Goal: Task Accomplishment & Management: Use online tool/utility

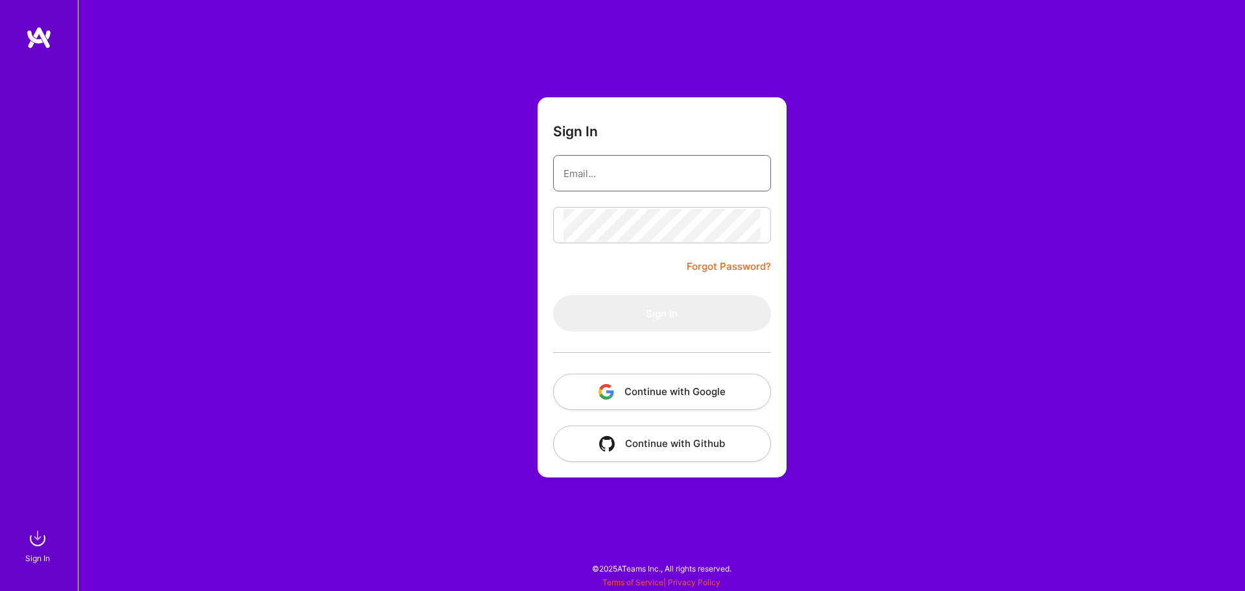
drag, startPoint x: 639, startPoint y: 170, endPoint x: 642, endPoint y: 180, distance: 10.1
click at [639, 170] on input "email" at bounding box center [661, 173] width 197 height 33
type input "[EMAIL_ADDRESS][DOMAIN_NAME]"
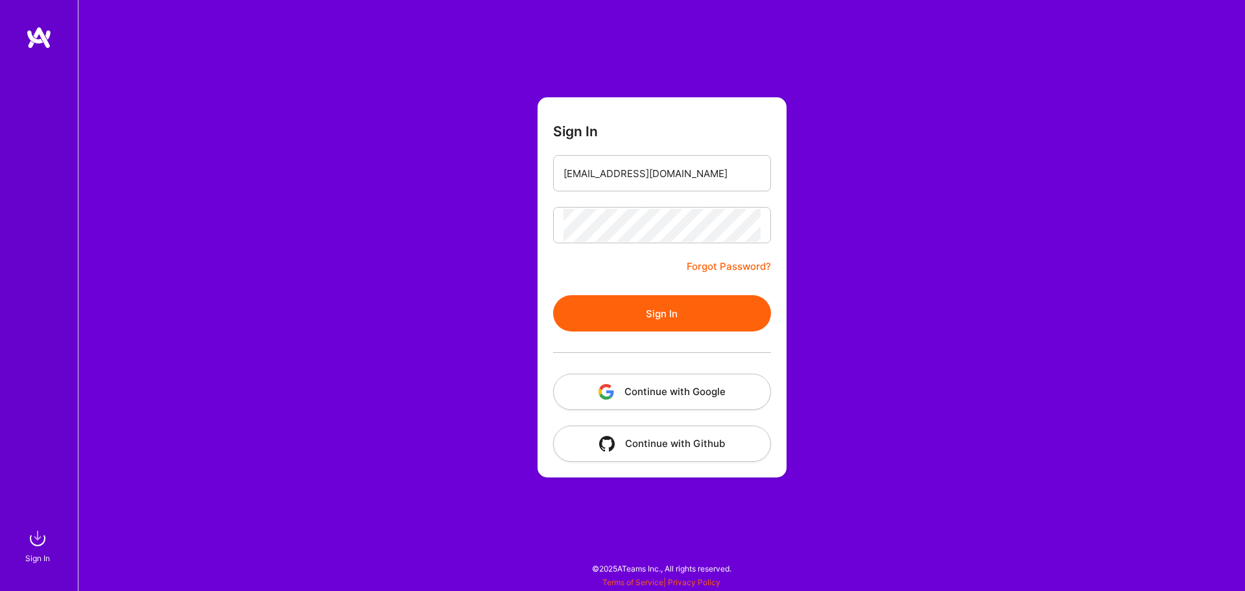
click at [723, 299] on button "Sign In" at bounding box center [662, 313] width 218 height 36
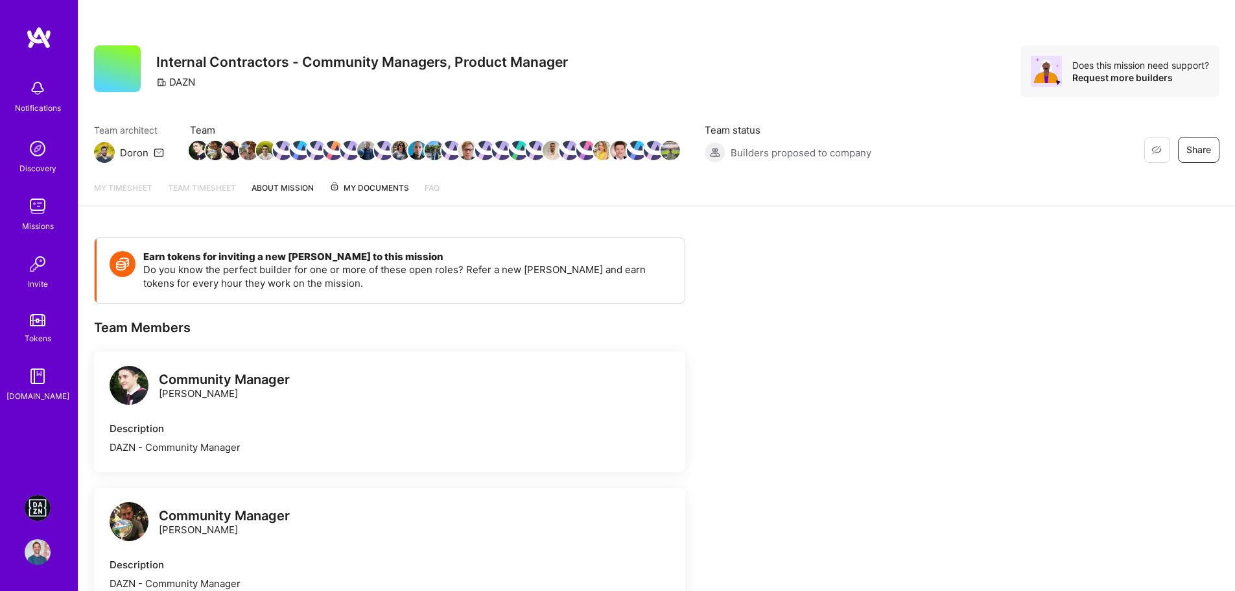
click at [37, 503] on img at bounding box center [38, 508] width 26 height 26
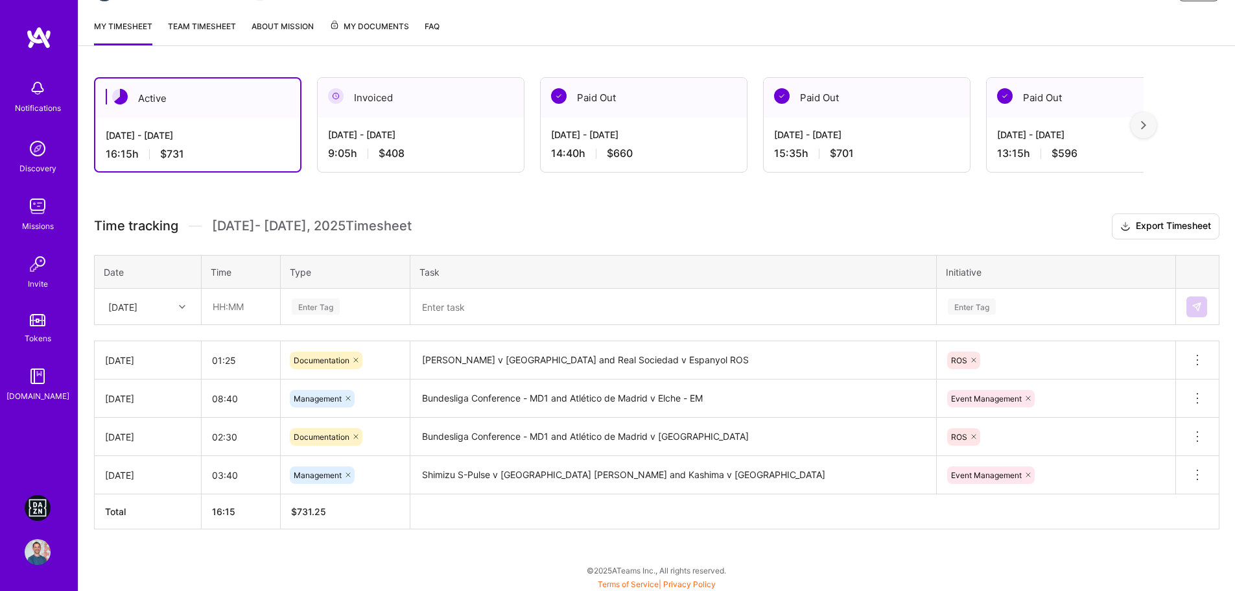
scroll to position [163, 0]
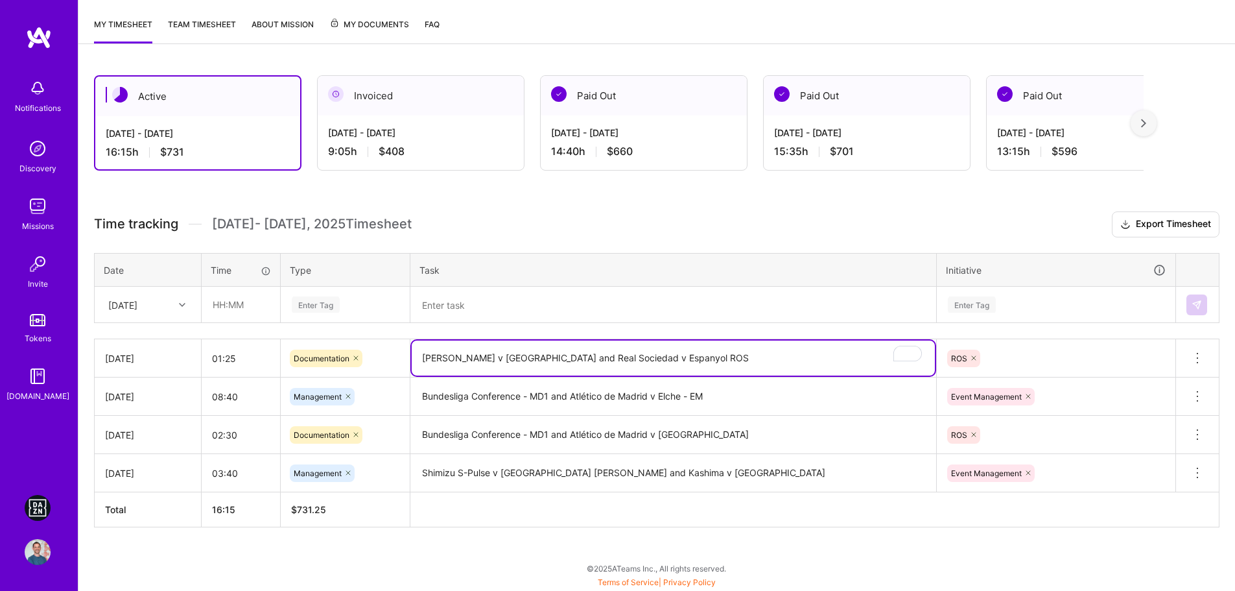
drag, startPoint x: 423, startPoint y: 355, endPoint x: 627, endPoint y: 355, distance: 204.2
click at [627, 355] on textarea "[PERSON_NAME] v [GEOGRAPHIC_DATA] and Real Sociedad v Espanyol ROS" at bounding box center [673, 357] width 523 height 35
click at [580, 303] on textarea at bounding box center [673, 305] width 523 height 34
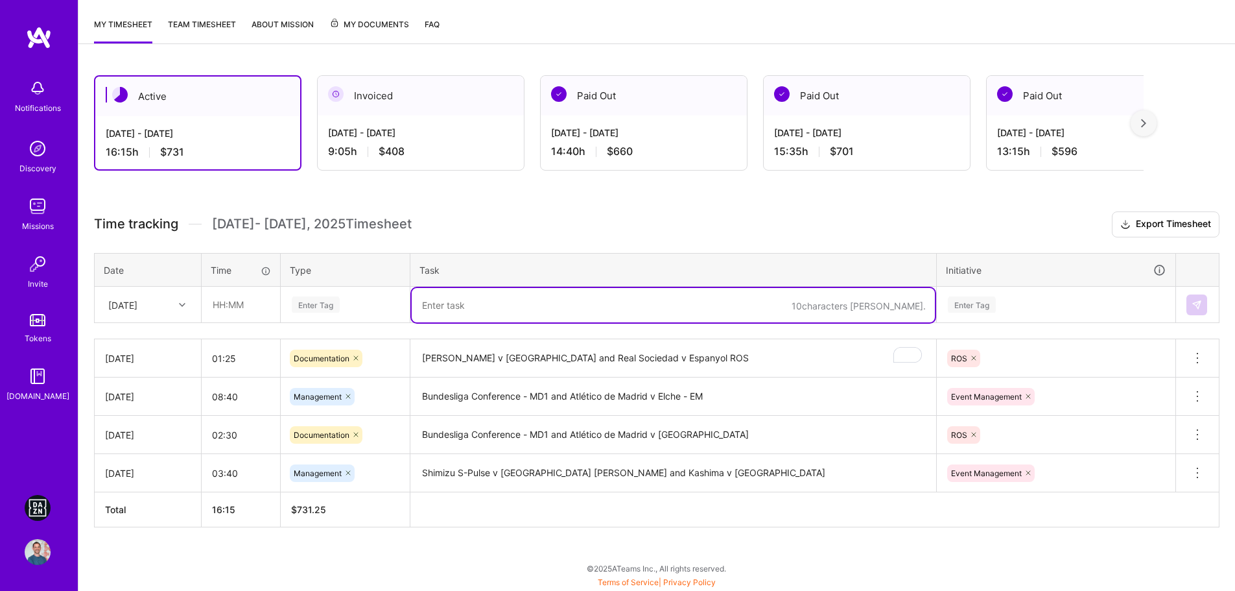
paste textarea "[PERSON_NAME] v [GEOGRAPHIC_DATA] and Real Sociedad v Espanyol"
type textarea "[PERSON_NAME] v Girona and Real Sociedad v Espanyol event manager"
click at [318, 305] on div "Enter Tag" at bounding box center [316, 304] width 48 height 20
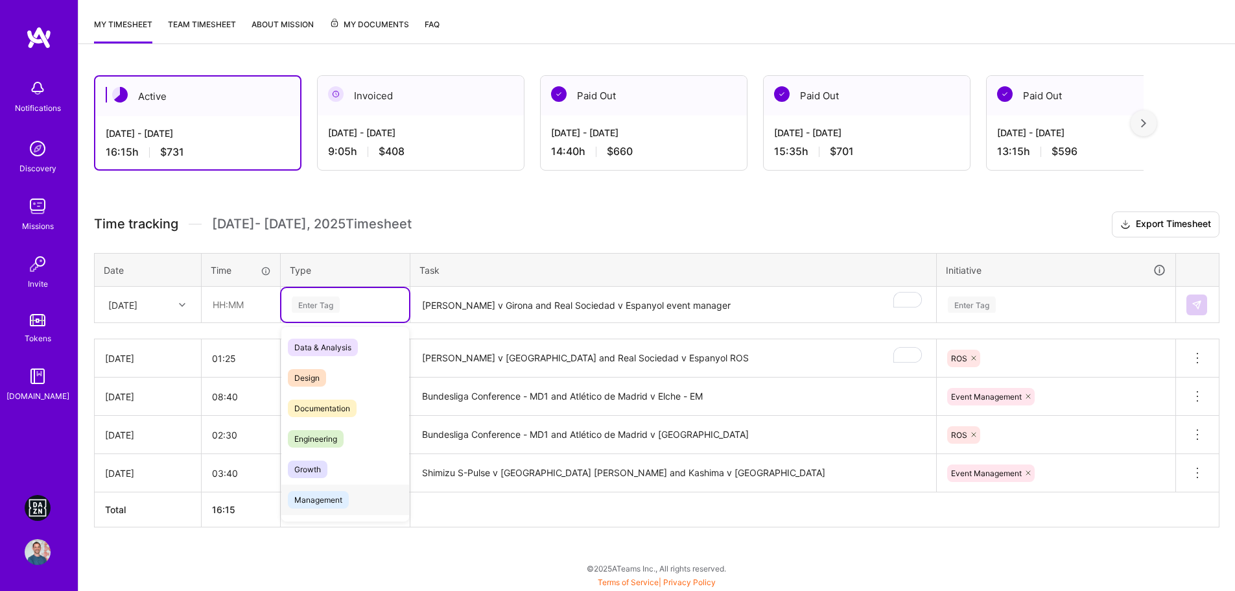
click at [333, 508] on span "Management" at bounding box center [318, 500] width 61 height 18
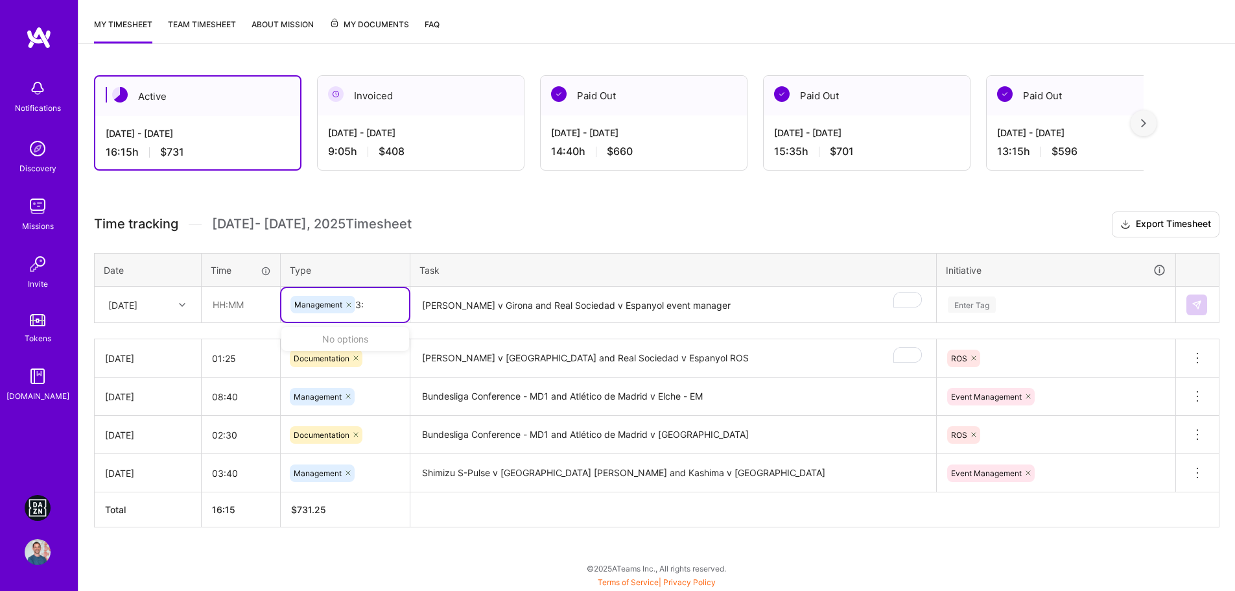
type input "3"
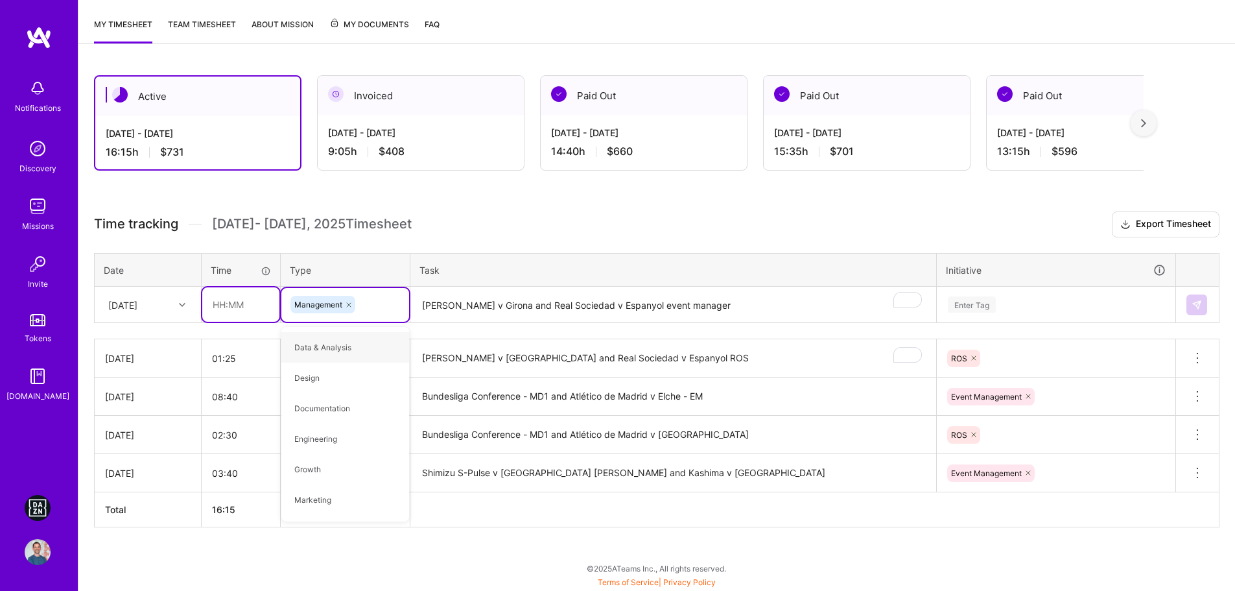
click at [248, 300] on input "text" at bounding box center [240, 304] width 77 height 34
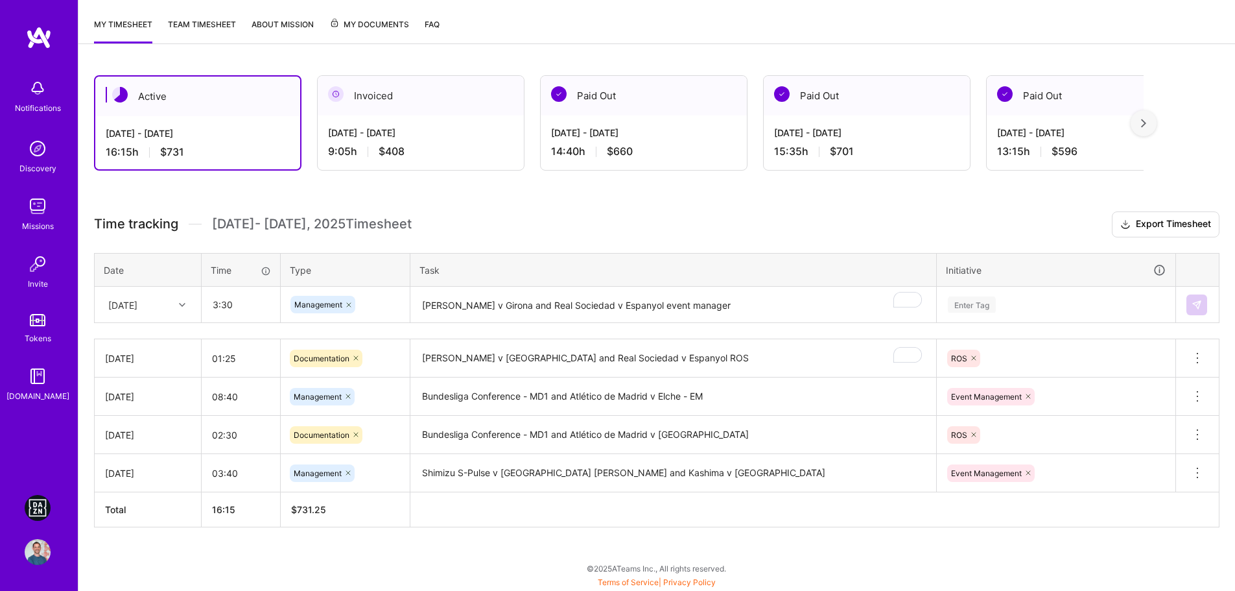
type input "03:30"
click at [536, 546] on div "Active [DATE] - [DATE] 16:15 h $731 Invoiced [DATE] - [DATE] 9:05 h $408 Paid O…" at bounding box center [656, 325] width 1156 height 531
click at [1035, 300] on div "Enter Tag" at bounding box center [1055, 304] width 219 height 16
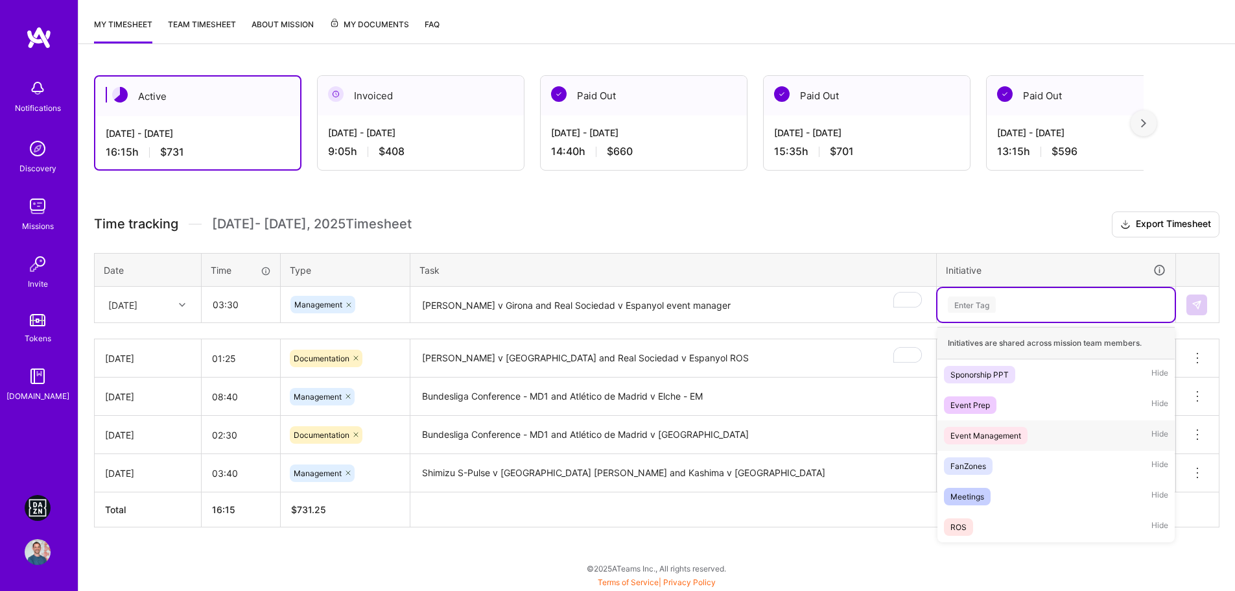
click at [1030, 436] on div "Event Management Hide" at bounding box center [1055, 435] width 237 height 30
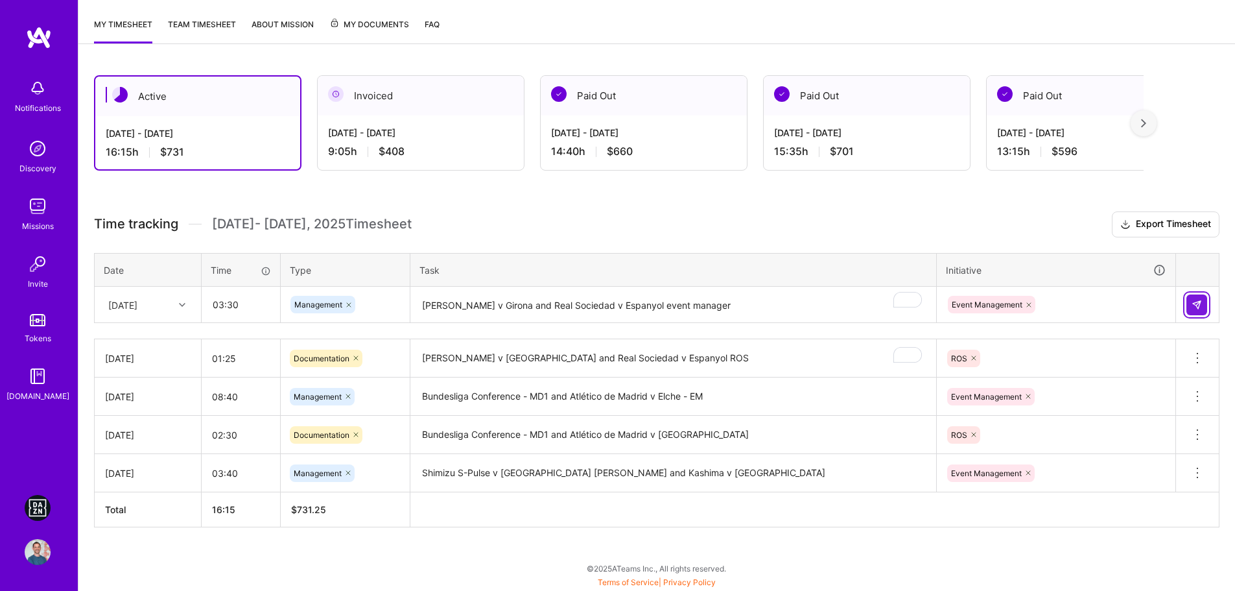
click at [1202, 298] on button at bounding box center [1196, 304] width 21 height 21
